Goal: Task Accomplishment & Management: Manage account settings

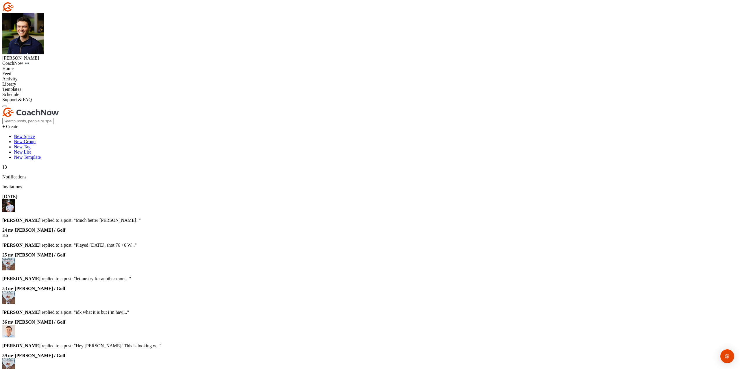
paste input "[EMAIL_ADDRESS][DOMAIN_NAME]"
type input "[EMAIL_ADDRESS][DOMAIN_NAME]"
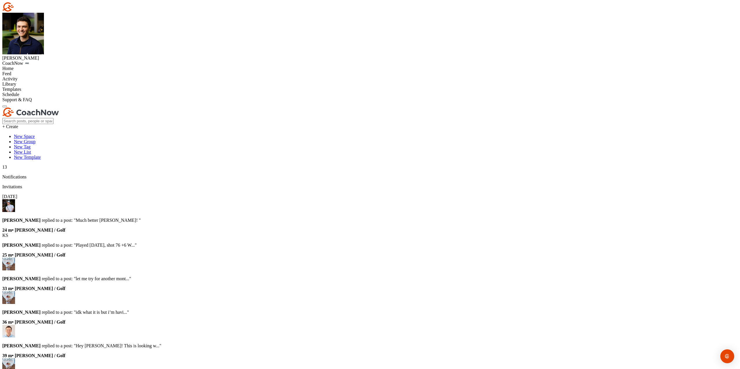
type input "[PERSON_NAME] [PERSON_NAME]"
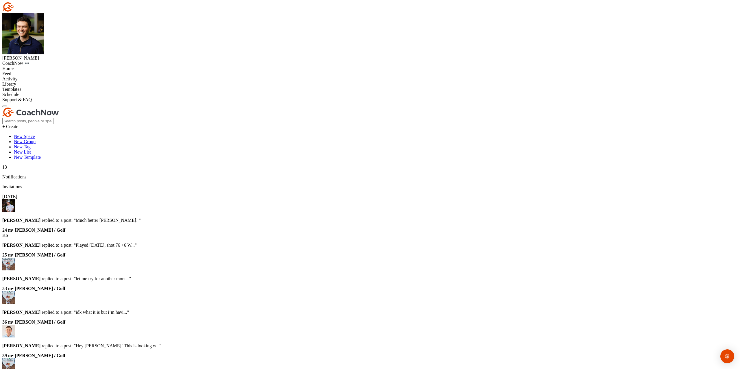
drag, startPoint x: 368, startPoint y: 78, endPoint x: 359, endPoint y: 96, distance: 19.9
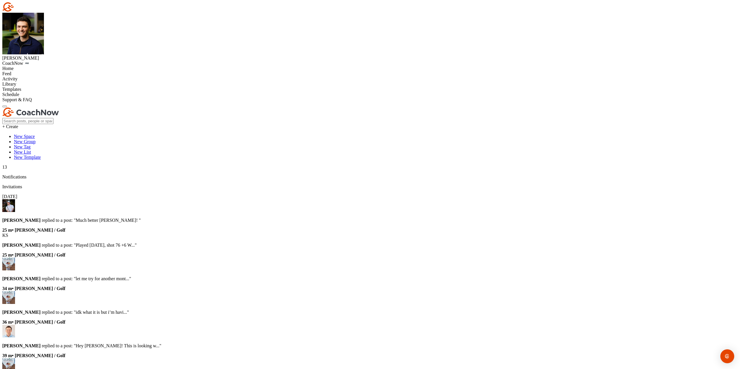
click at [0, 0] on input "Select Media to Upload" at bounding box center [0, 0] width 0 height 0
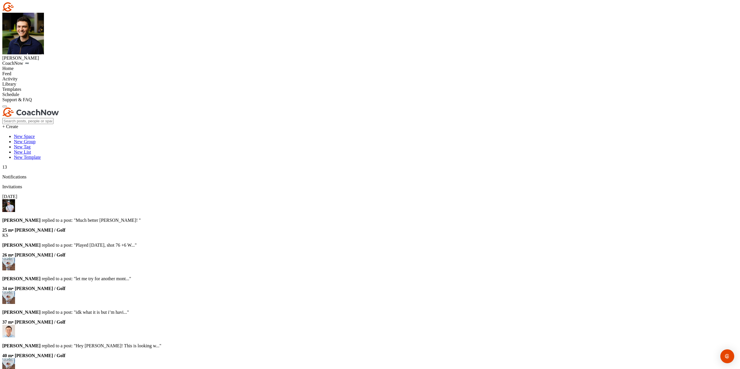
click at [0, 0] on input "Select Media to Upload" at bounding box center [0, 0] width 0 height 0
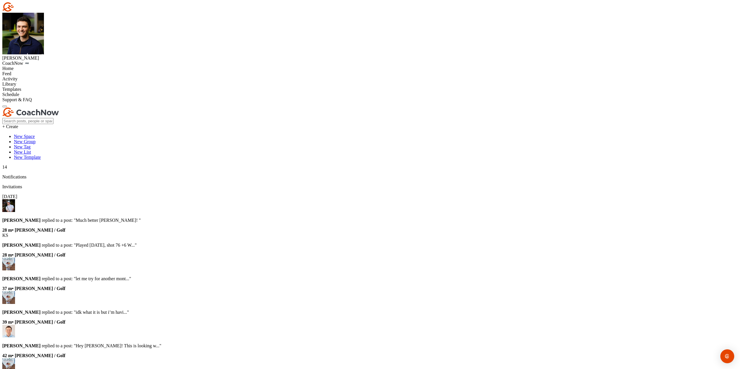
paste textarea "Thanks for sending in your video and signing up for a Swing Assessment! Your Sw…"
drag, startPoint x: 385, startPoint y: 125, endPoint x: 316, endPoint y: 116, distance: 70.2
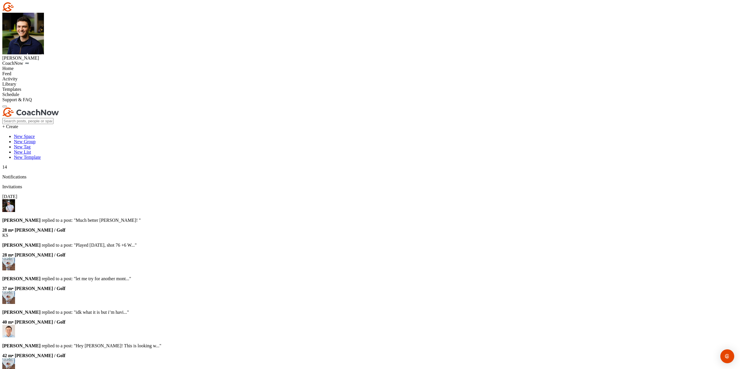
scroll to position [0, 0]
type textarea "Thanks for sending in your video and signing up for a Swing Assessment! Your Sw…"
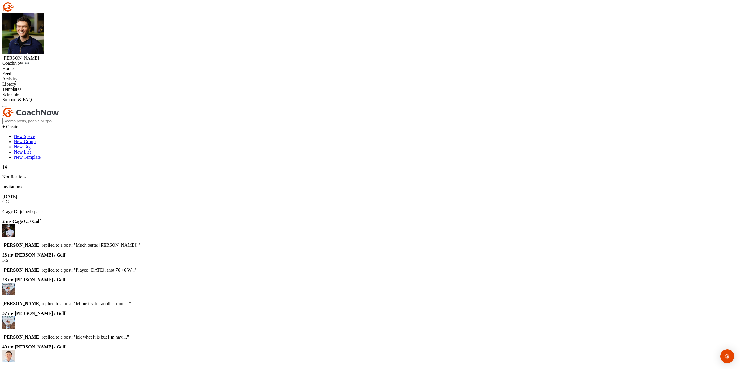
type input "[PERSON_NAME]"
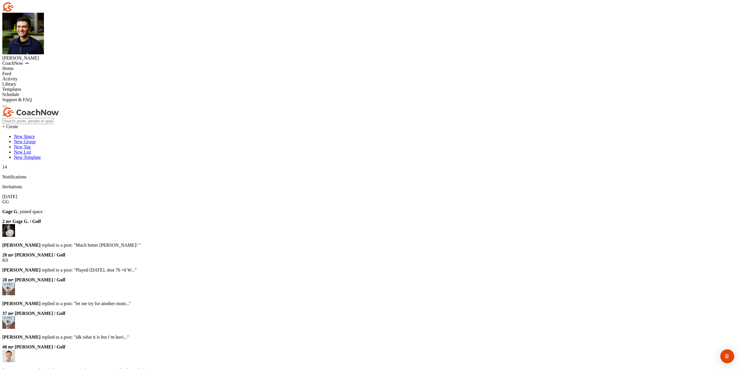
click at [34, 66] on div "Home" at bounding box center [369, 68] width 735 height 5
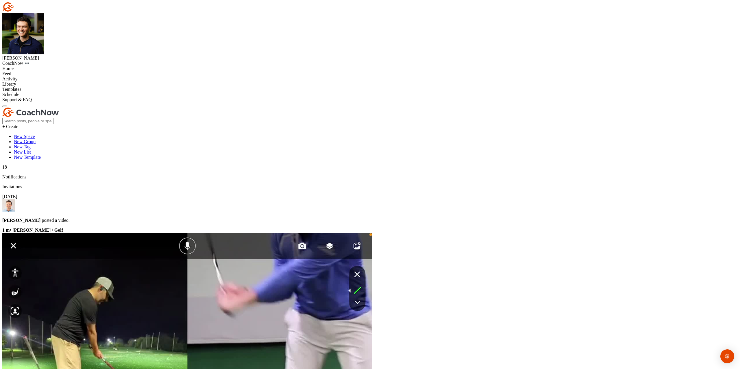
paste input "[PERSON_NAME]"
type input "[PERSON_NAME]"
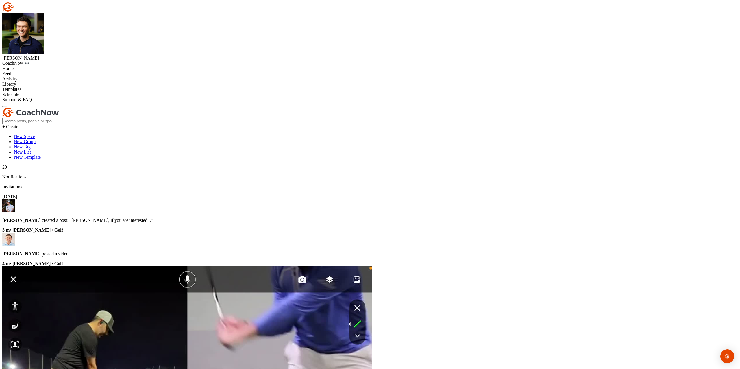
click at [46, 66] on div "Home" at bounding box center [369, 68] width 735 height 5
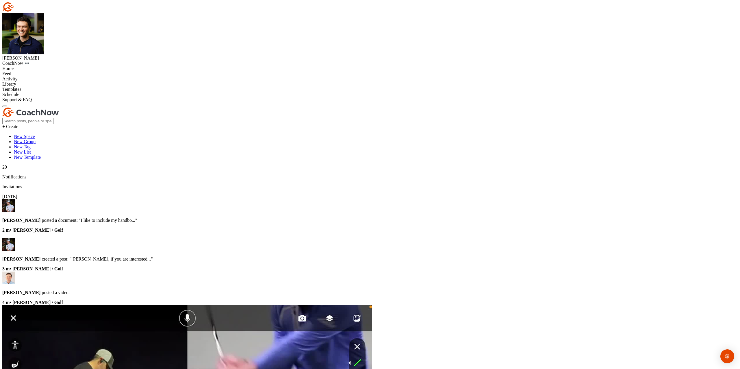
paste input "[PERSON_NAME]"
type input "[PERSON_NAME]"
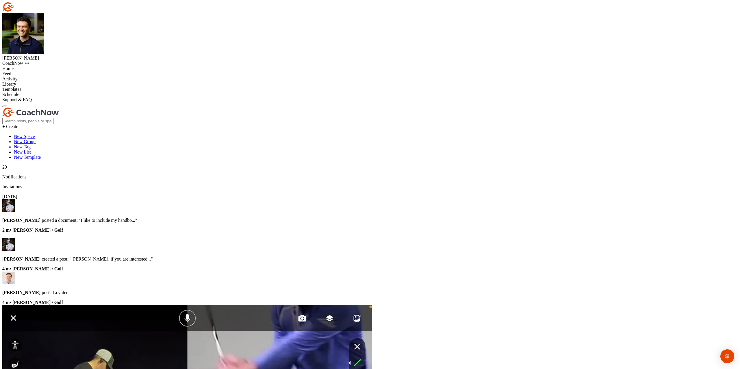
click at [43, 66] on div "Home" at bounding box center [369, 68] width 735 height 5
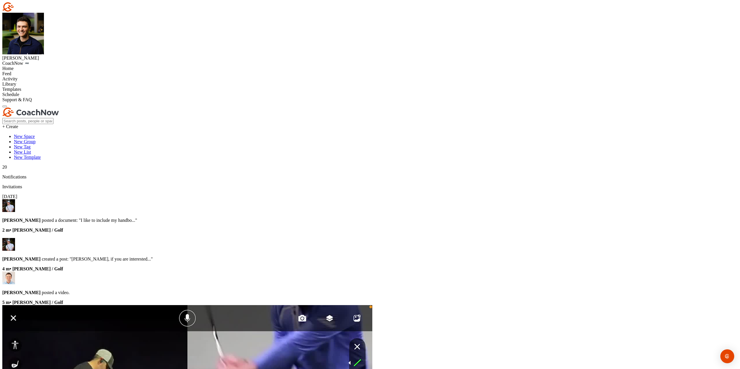
paste input "[PERSON_NAME]"
type input "[PERSON_NAME]"
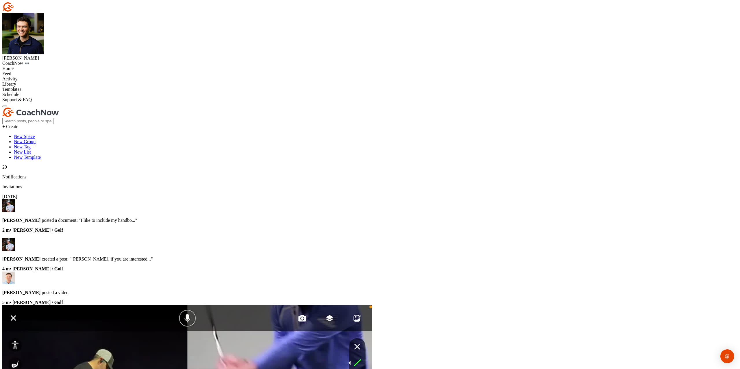
click at [47, 66] on div "Home" at bounding box center [369, 68] width 735 height 5
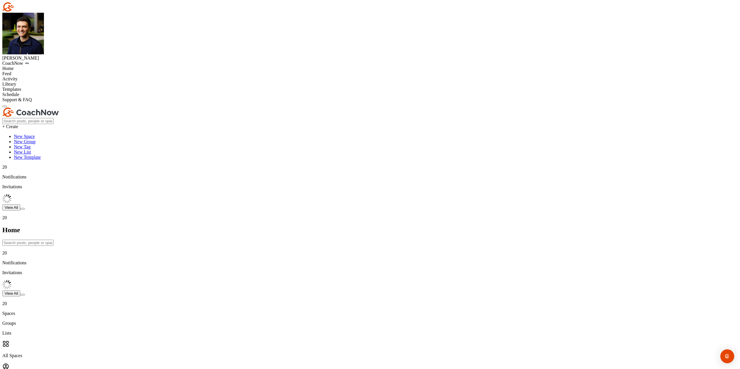
paste input "[PERSON_NAME]"
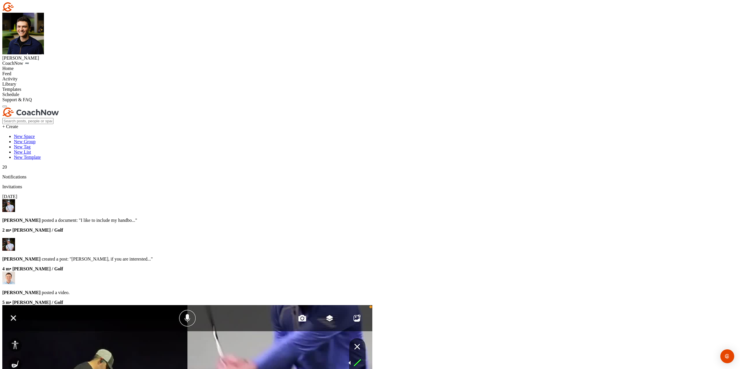
type input "[PERSON_NAME]"
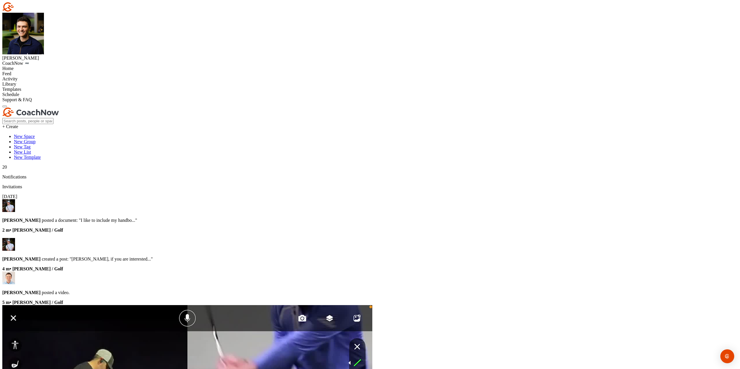
drag, startPoint x: 368, startPoint y: 180, endPoint x: 357, endPoint y: 176, distance: 11.6
drag, startPoint x: 177, startPoint y: 80, endPoint x: 161, endPoint y: 75, distance: 17.5
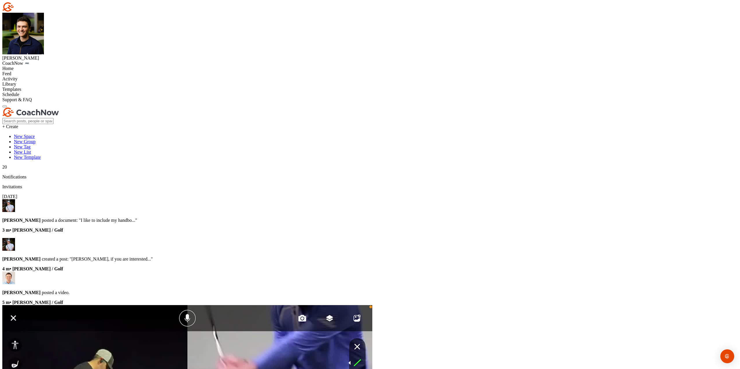
drag, startPoint x: 68, startPoint y: 48, endPoint x: 65, endPoint y: 54, distance: 7.0
click at [68, 48] on div "[PERSON_NAME] CoachNow Home Feed Activity Library Templates Schedule Support & …" at bounding box center [369, 52] width 735 height 100
click at [64, 66] on div "Home" at bounding box center [369, 68] width 735 height 5
paste input "[PERSON_NAME]"
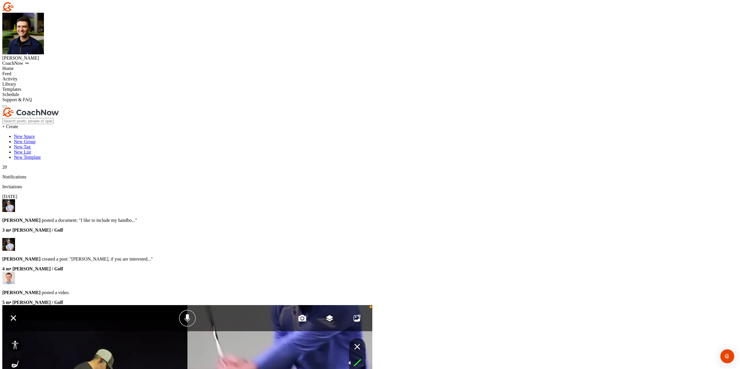
type input "[PERSON_NAME]"
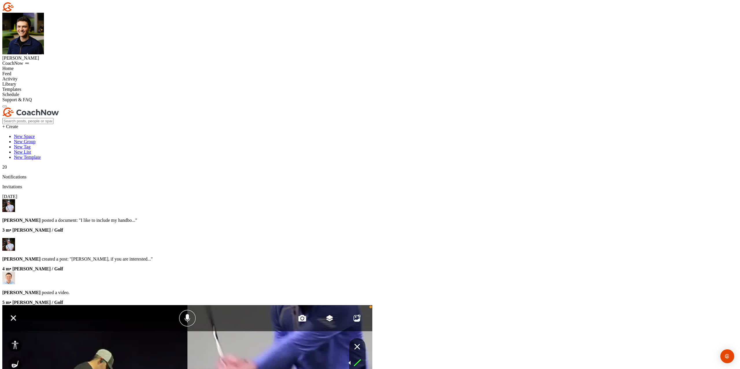
drag, startPoint x: 110, startPoint y: 146, endPoint x: 103, endPoint y: 132, distance: 16.2
click at [64, 66] on div "Home" at bounding box center [369, 68] width 735 height 5
paste input "[PERSON_NAME]"
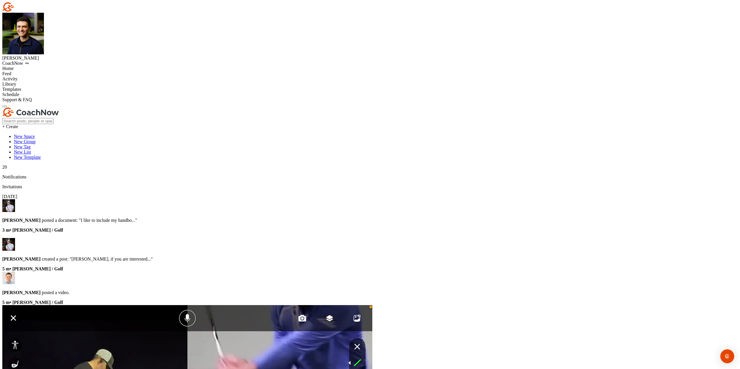
drag, startPoint x: 426, startPoint y: 58, endPoint x: 411, endPoint y: 57, distance: 15.0
type input "[PERSON_NAME]"
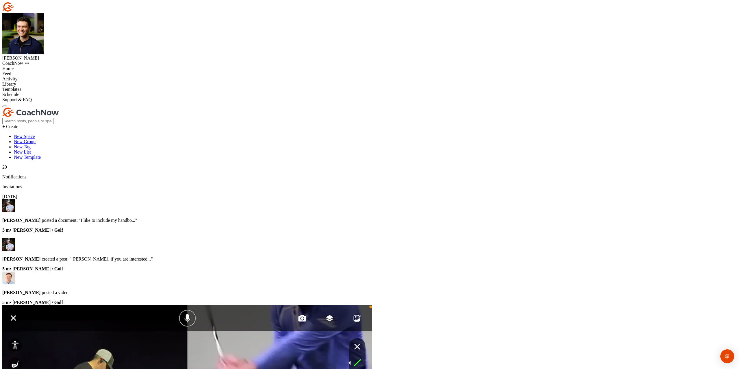
click at [17, 66] on div "Home" at bounding box center [369, 68] width 735 height 5
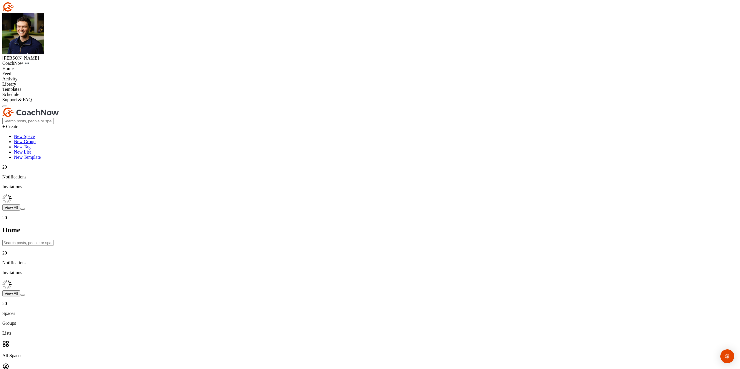
paste input "[PERSON_NAME]"
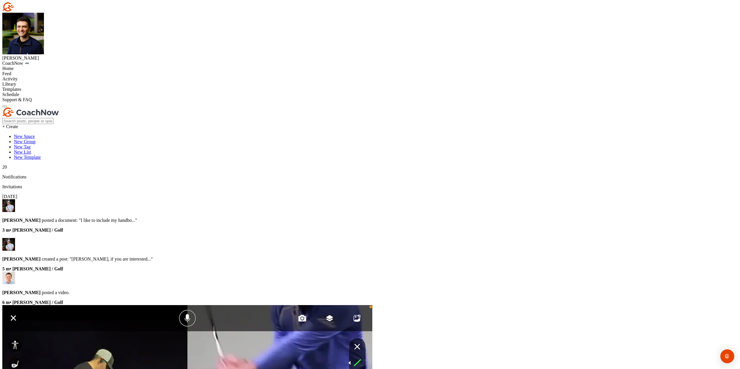
type input "[PERSON_NAME]"
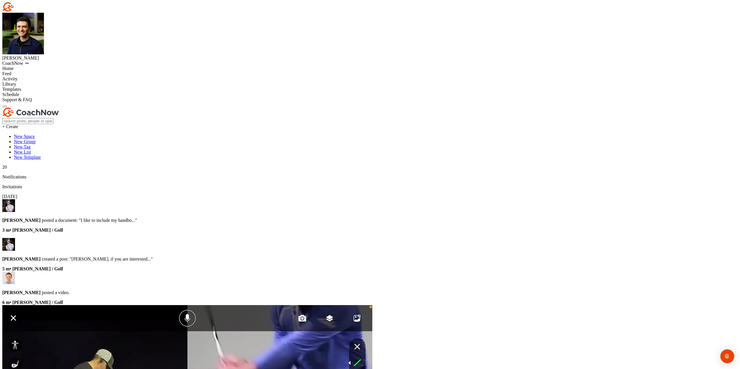
drag, startPoint x: 282, startPoint y: 37, endPoint x: 188, endPoint y: 38, distance: 93.9
click at [42, 66] on div "Home" at bounding box center [369, 68] width 735 height 5
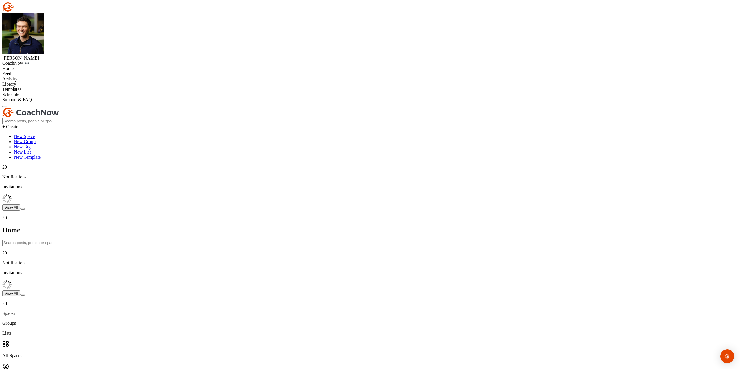
paste input "[PERSON_NAME]"
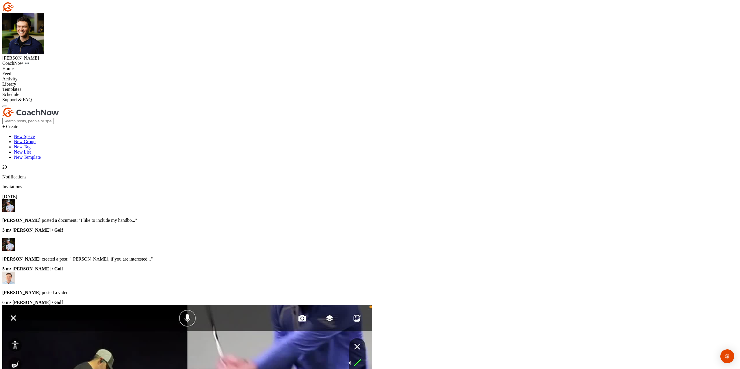
type input "[PERSON_NAME]"
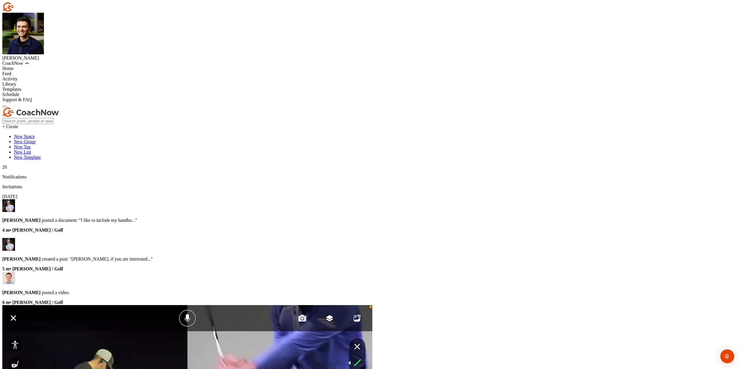
drag, startPoint x: 196, startPoint y: 123, endPoint x: 192, endPoint y: 120, distance: 4.3
click at [34, 66] on div "Home" at bounding box center [369, 68] width 735 height 5
paste input "[PERSON_NAME]"
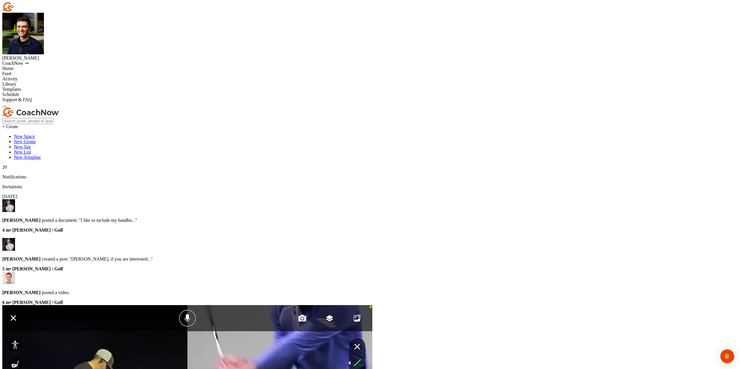
type input "[PERSON_NAME]"
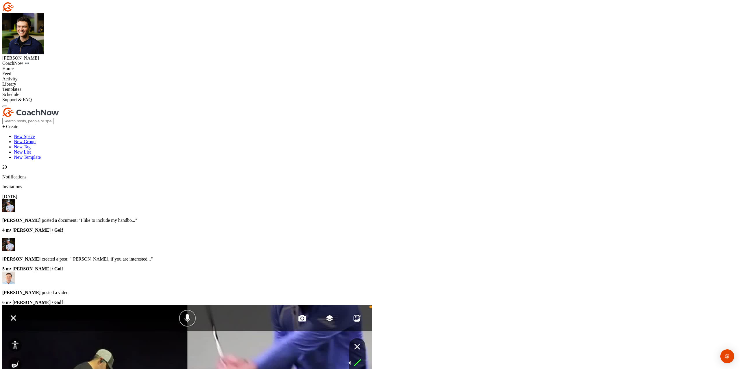
drag, startPoint x: 131, startPoint y: 79, endPoint x: 121, endPoint y: 79, distance: 9.5
click at [38, 66] on div "Home" at bounding box center [369, 68] width 735 height 5
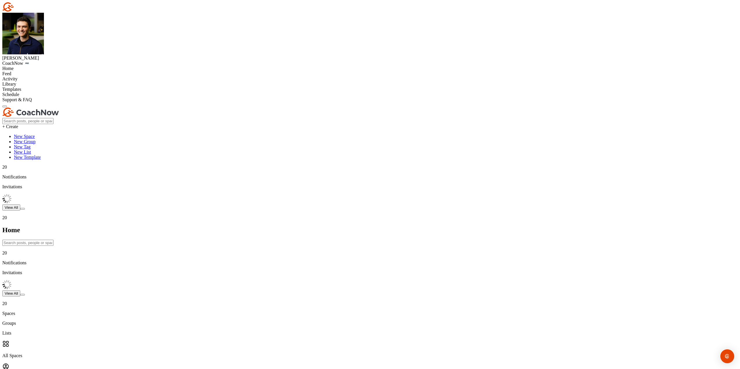
click at [53, 240] on input "text" at bounding box center [27, 243] width 51 height 6
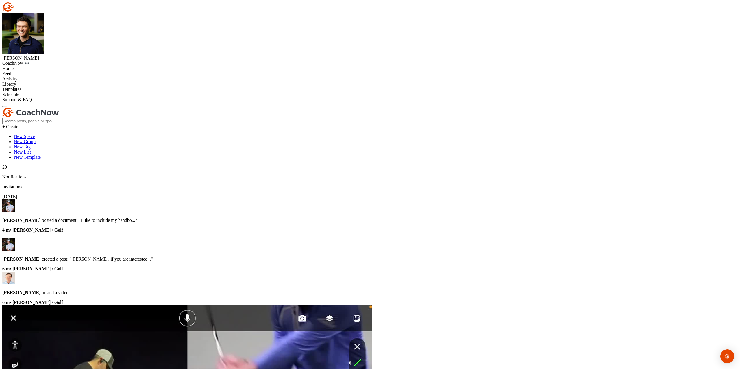
paste input "[PERSON_NAME]"
type input "[PERSON_NAME]"
click at [24, 66] on div "Home" at bounding box center [369, 68] width 735 height 5
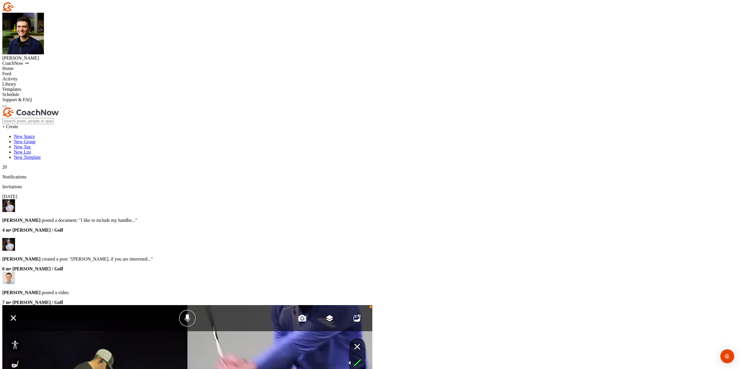
paste input "[PERSON_NAME]"
type input "[PERSON_NAME]"
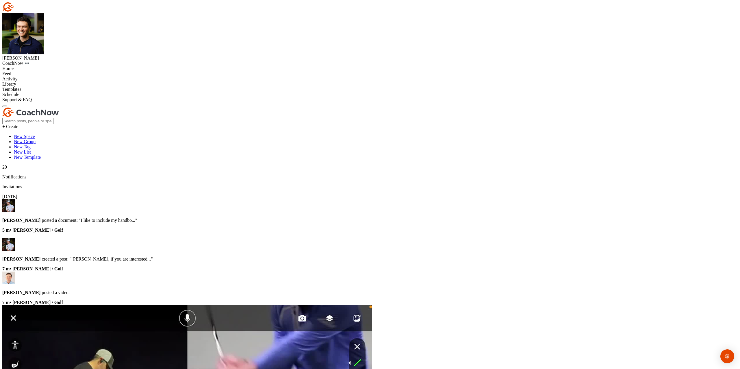
click at [44, 66] on div "Home" at bounding box center [369, 68] width 735 height 5
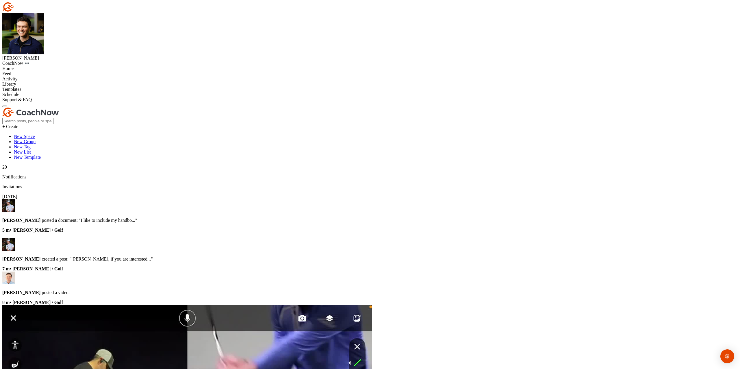
paste input "[PERSON_NAME]"
type input "[PERSON_NAME]"
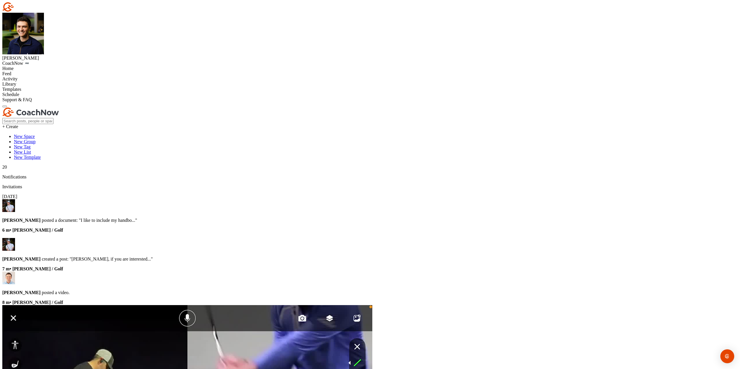
scroll to position [0, 0]
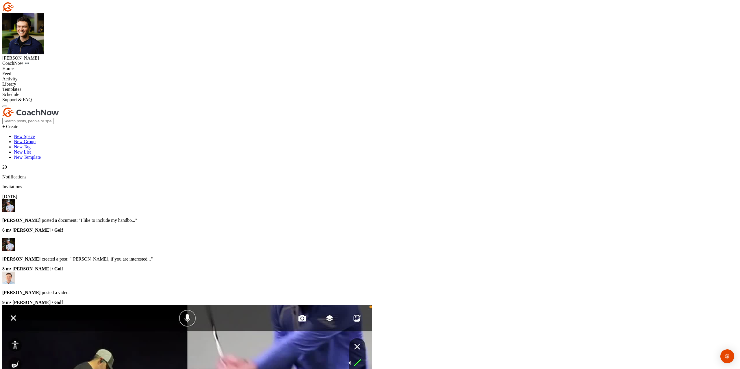
scroll to position [847, 0]
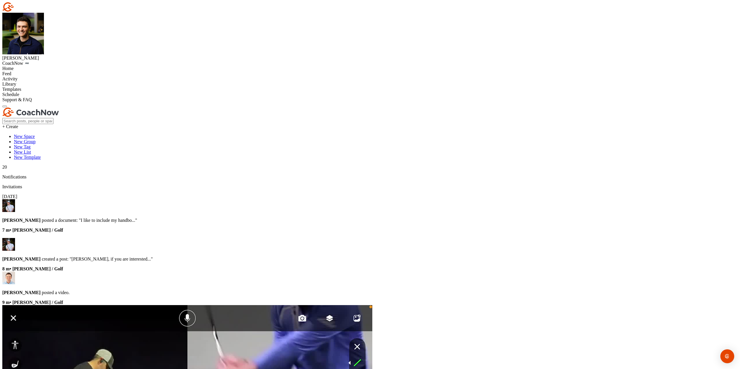
drag, startPoint x: 571, startPoint y: 173, endPoint x: 562, endPoint y: 194, distance: 22.9
click at [40, 66] on div "Home" at bounding box center [369, 68] width 735 height 5
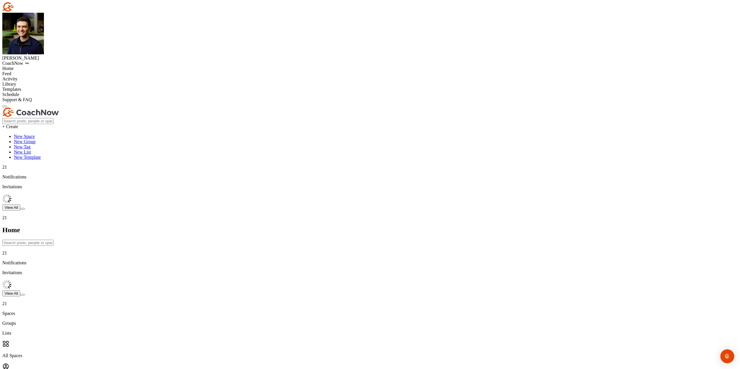
click at [53, 240] on input "text" at bounding box center [27, 243] width 51 height 6
paste input "[PERSON_NAME]"
type input "[PERSON_NAME]"
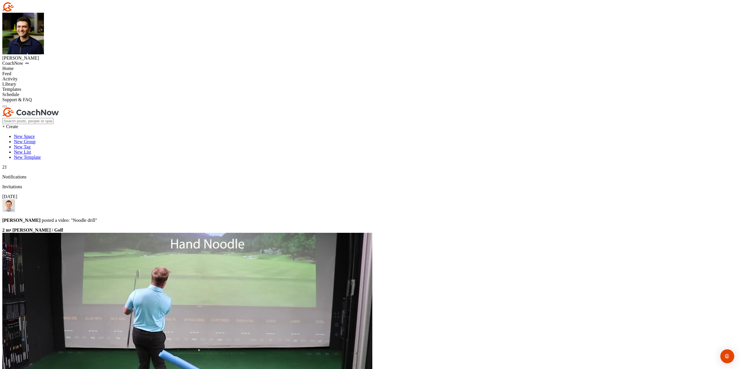
click at [55, 66] on div "Home" at bounding box center [369, 68] width 735 height 5
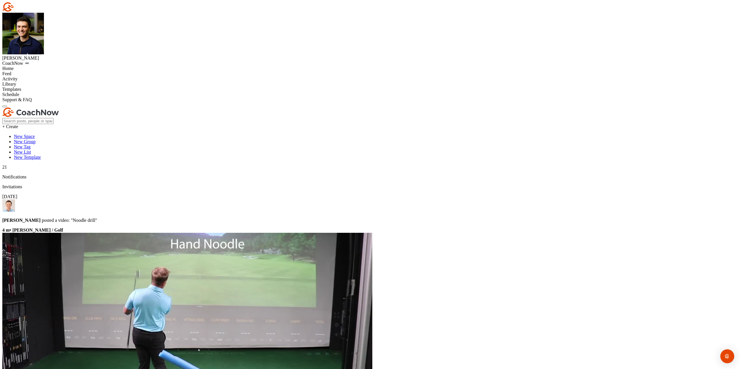
paste input "[PERSON_NAME]"
type input "[PERSON_NAME]"
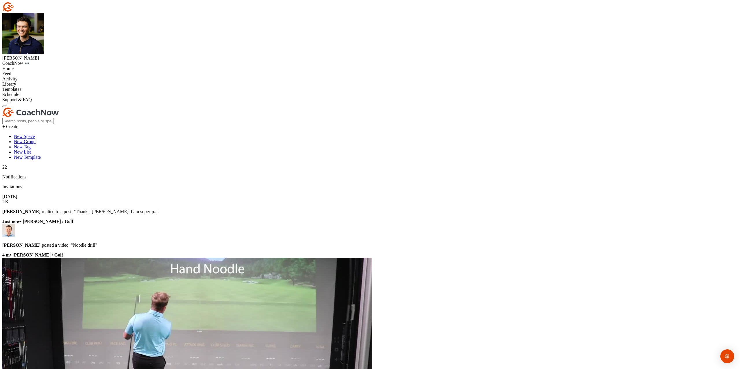
scroll to position [809, 0]
drag, startPoint x: 157, startPoint y: 96, endPoint x: 146, endPoint y: 95, distance: 11.3
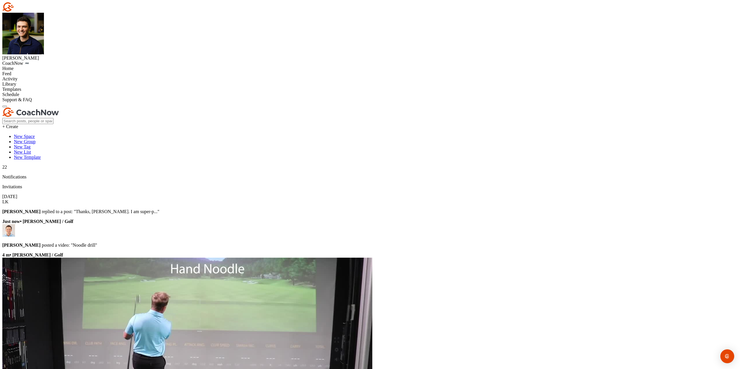
click at [34, 66] on div "Home" at bounding box center [369, 68] width 735 height 5
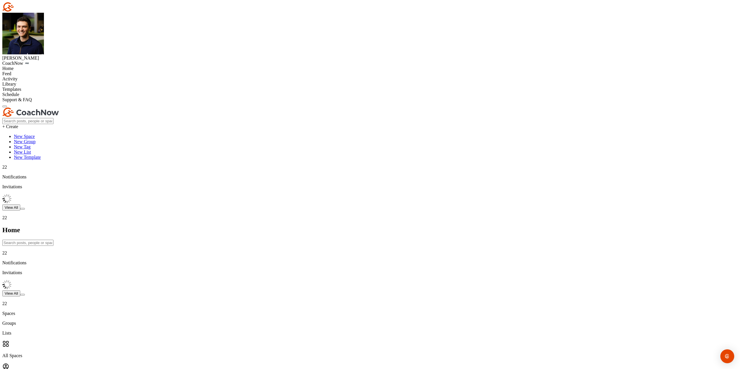
click at [53, 240] on input "text" at bounding box center [27, 243] width 51 height 6
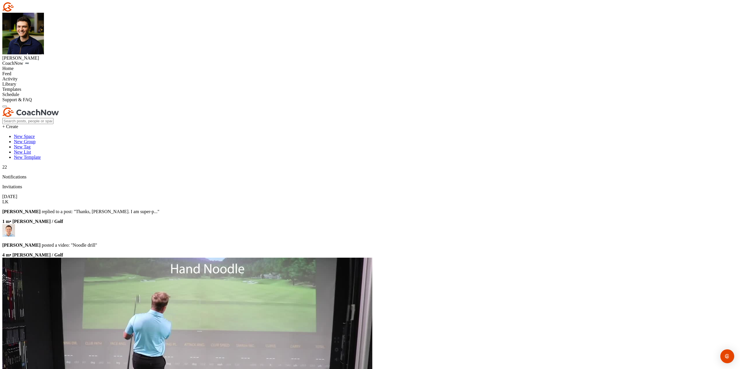
paste input "[PERSON_NAME]"
type input "[PERSON_NAME]"
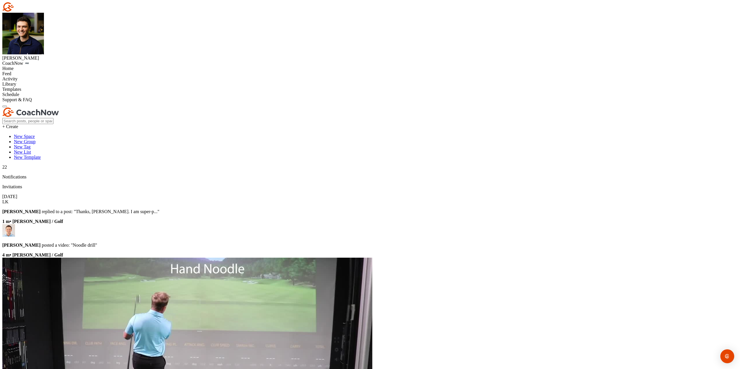
click at [45, 66] on div "Home" at bounding box center [369, 68] width 735 height 5
drag, startPoint x: 410, startPoint y: 67, endPoint x: 414, endPoint y: 64, distance: 5.3
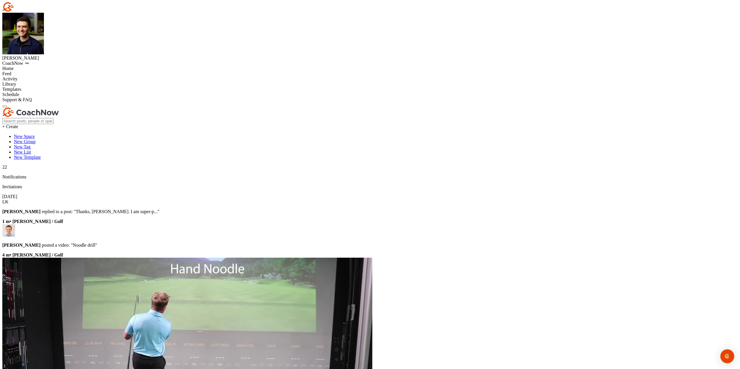
paste input "[PERSON_NAME]"
type input "[PERSON_NAME]"
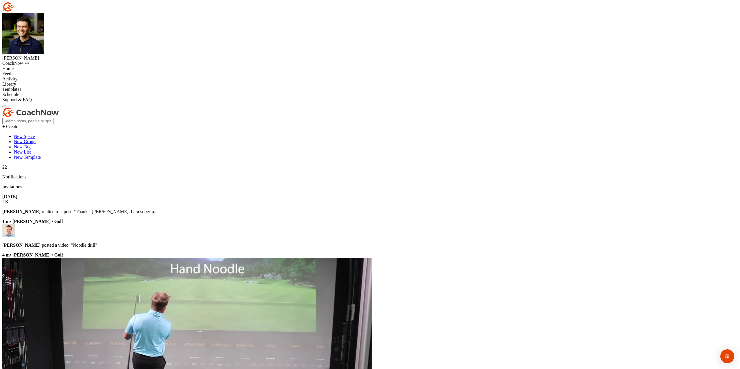
click at [51, 66] on div "Home" at bounding box center [369, 68] width 735 height 5
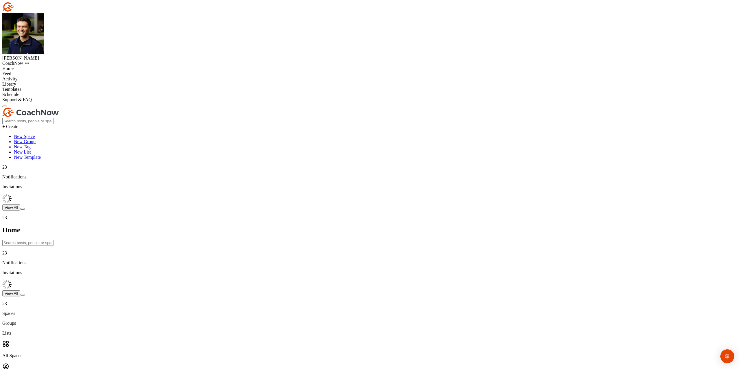
paste input "[PERSON_NAME]"
type input "[PERSON_NAME]"
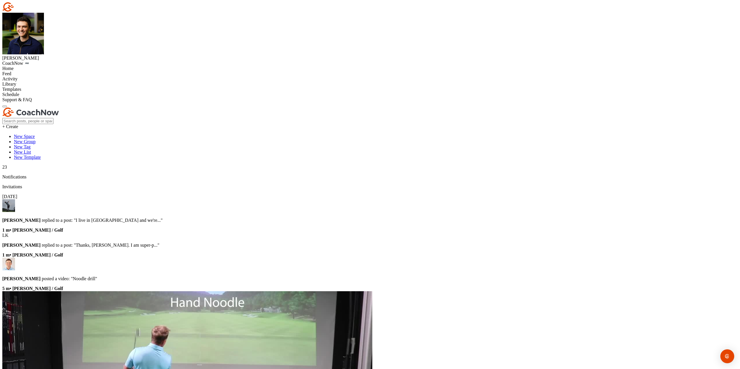
click at [50, 66] on div "Home" at bounding box center [369, 68] width 735 height 5
paste input "[PERSON_NAME]"
type input "[PERSON_NAME]"
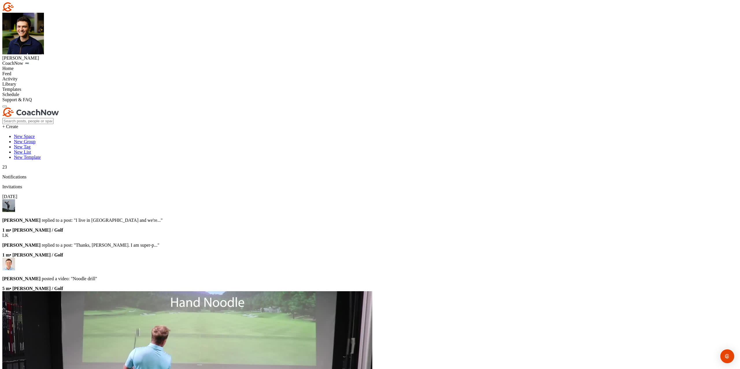
scroll to position [925, 0]
click at [50, 66] on div "Home" at bounding box center [369, 68] width 735 height 5
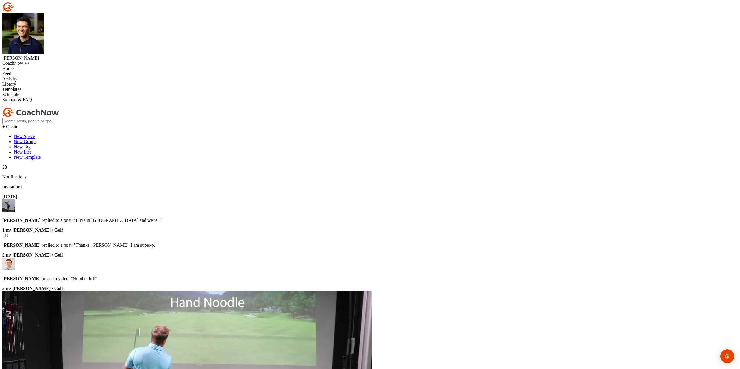
paste input "[PERSON_NAME]"
type input "[PERSON_NAME]"
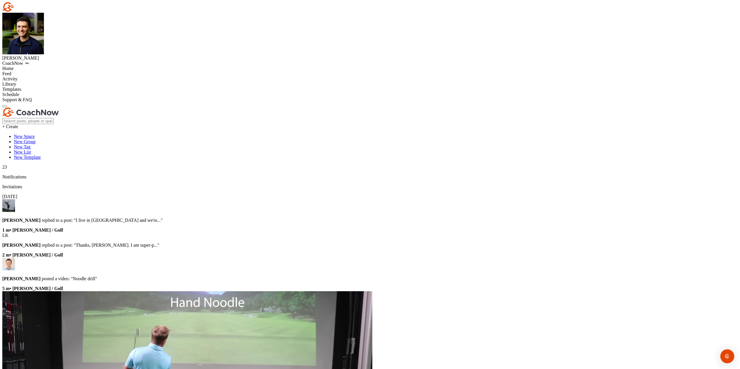
drag, startPoint x: 177, startPoint y: 36, endPoint x: 99, endPoint y: 49, distance: 79.0
click at [57, 66] on div "Home" at bounding box center [369, 68] width 735 height 5
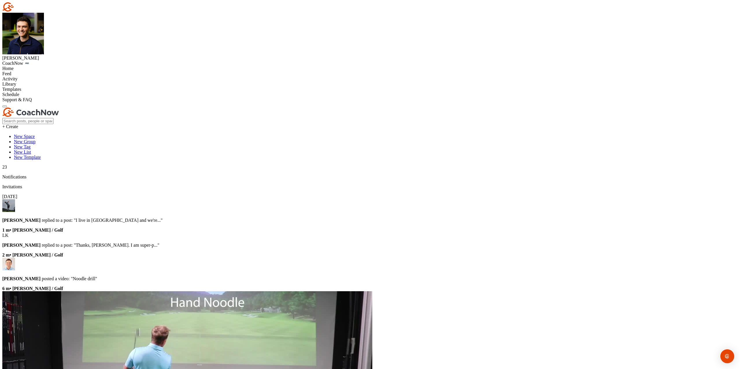
paste input "[PERSON_NAME]"
type input "[PERSON_NAME]"
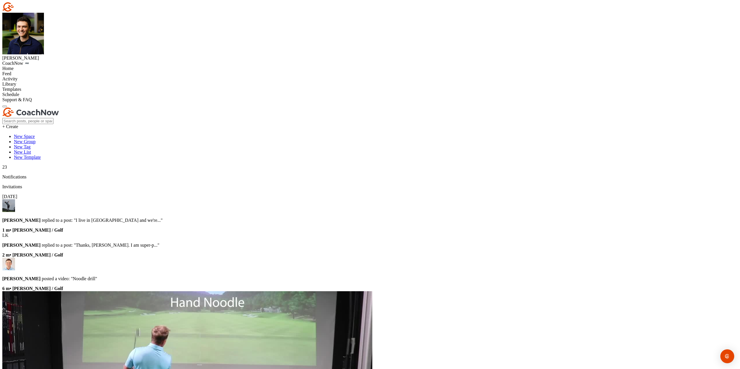
click at [63, 66] on div "Home" at bounding box center [369, 68] width 735 height 5
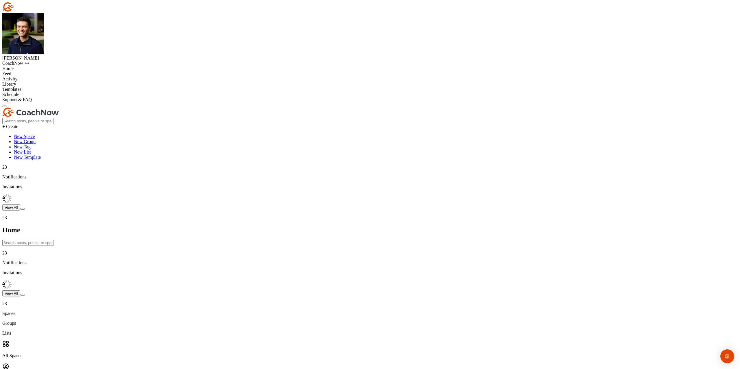
paste input "[PERSON_NAME]"
type input "[PERSON_NAME]"
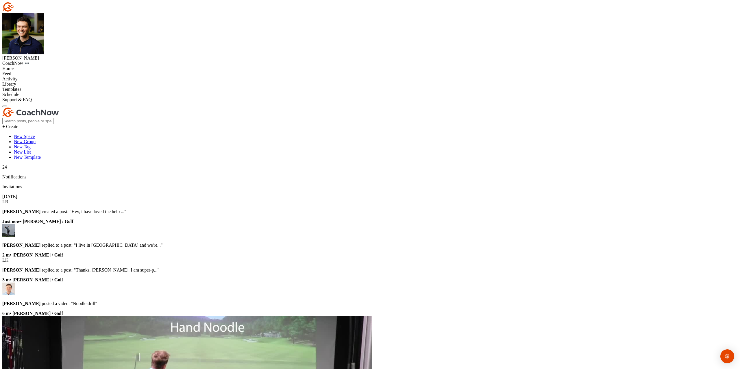
click at [53, 66] on div "Home" at bounding box center [369, 68] width 735 height 5
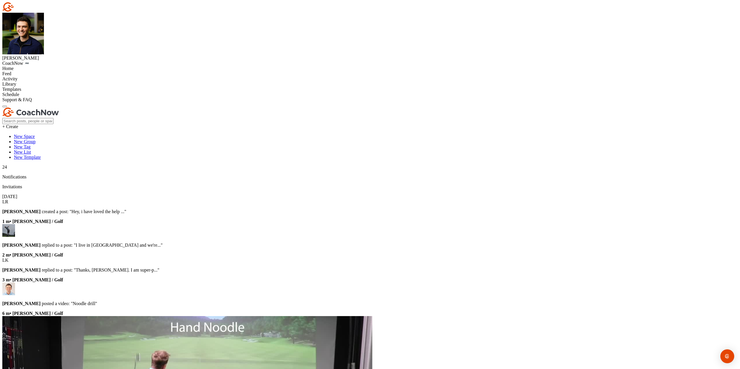
paste input "[PERSON_NAME]"
type input "[PERSON_NAME]"
drag, startPoint x: 375, startPoint y: 86, endPoint x: 366, endPoint y: 90, distance: 10.4
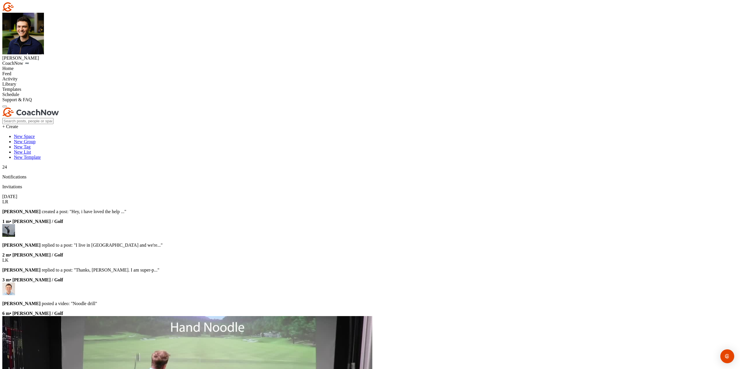
scroll to position [77, 0]
drag, startPoint x: 529, startPoint y: 62, endPoint x: 517, endPoint y: 64, distance: 12.4
